Goal: Navigation & Orientation: Find specific page/section

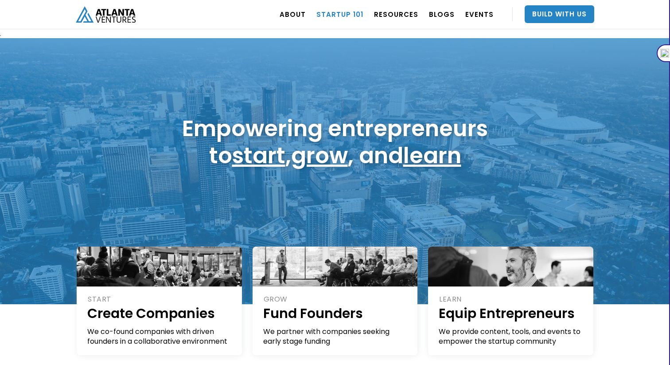
click at [337, 12] on link "Startup 101" at bounding box center [339, 14] width 47 height 25
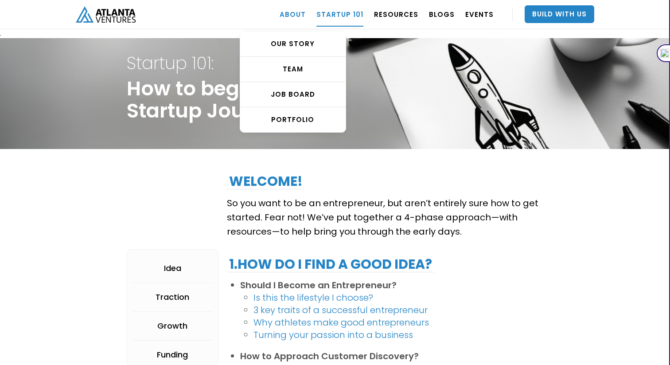
click at [300, 16] on link "ABOUT" at bounding box center [293, 14] width 26 height 25
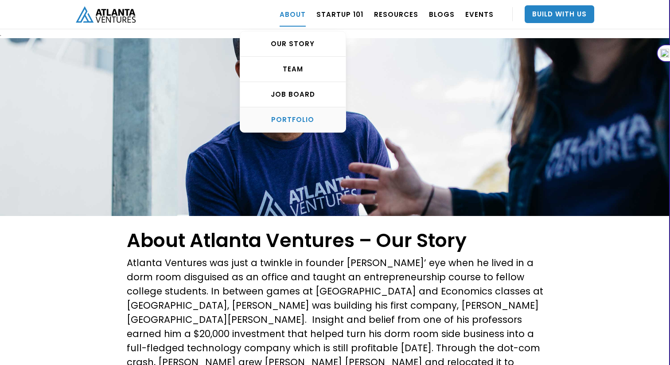
click at [301, 117] on div "PORTFOLIO" at bounding box center [292, 119] width 105 height 9
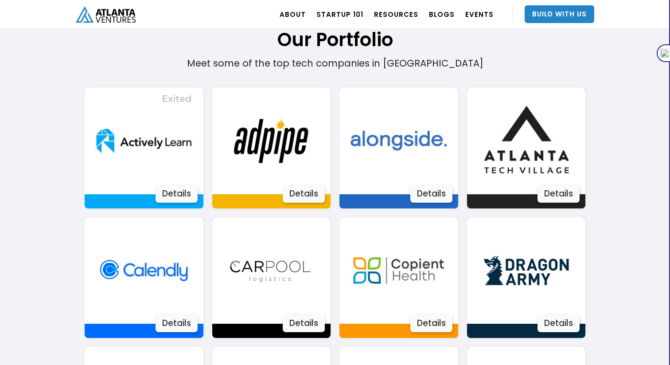
scroll to position [580, 0]
